Goal: Task Accomplishment & Management: Complete application form

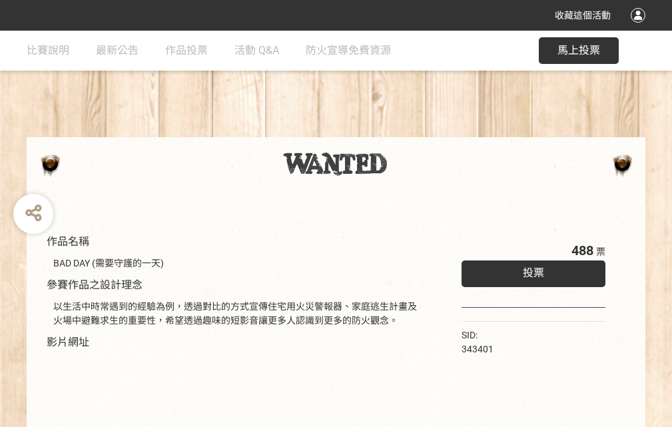
click at [640, 28] on div "收藏這個活動" at bounding box center [336, 15] width 672 height 31
click at [417, 131] on div "作品名稱 BAD DAY (需要守護的一天) 參賽作品之設計理念 以生活中時常遇到的經驗為例，透過對比的方式宣傳住宅用火災警報器、家庭逃生計畫及火場中避難求生…" at bounding box center [336, 311] width 672 height 560
click at [531, 270] on span "投票" at bounding box center [533, 273] width 21 height 13
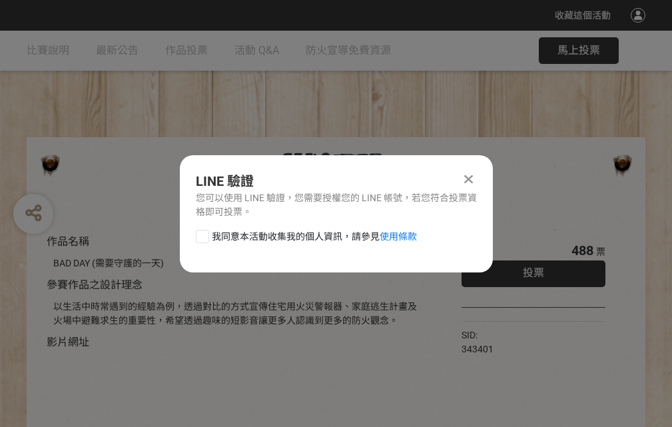
click at [201, 234] on div at bounding box center [202, 236] width 13 height 13
checkbox input "true"
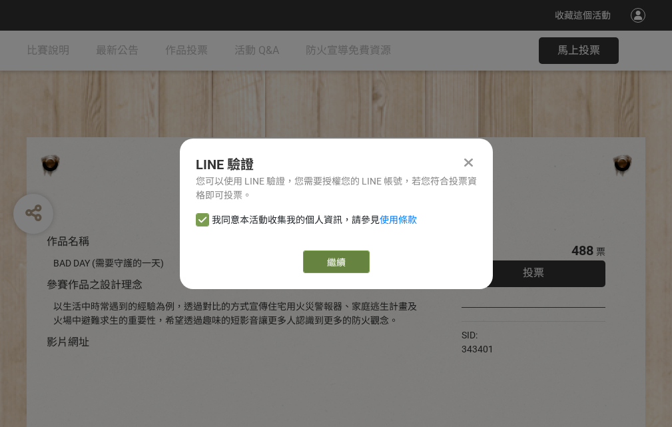
click at [335, 262] on link "繼續" at bounding box center [336, 262] width 67 height 23
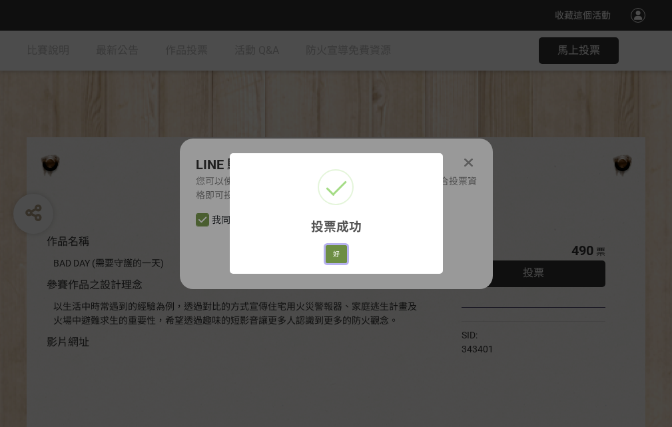
click at [333, 252] on button "好" at bounding box center [336, 254] width 21 height 19
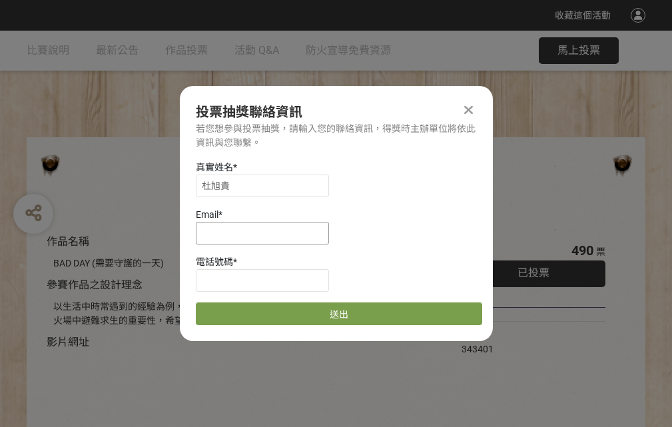
click at [267, 233] on input at bounding box center [262, 233] width 133 height 23
type input "[EMAIL_ADDRESS][DOMAIN_NAME]"
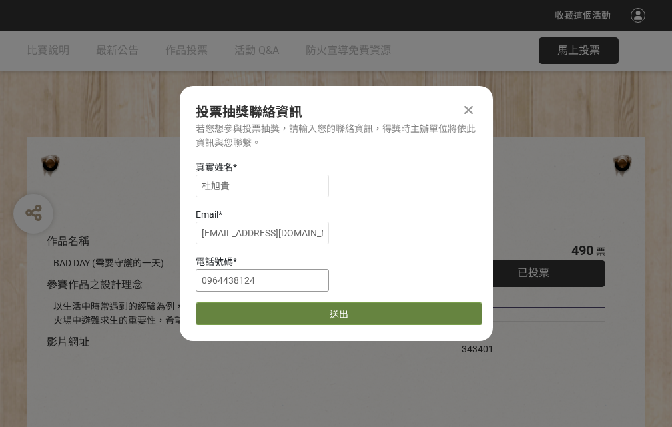
type input "0964438124"
click at [234, 309] on button "送出" at bounding box center [339, 314] width 287 height 23
